Goal: Communication & Community: Share content

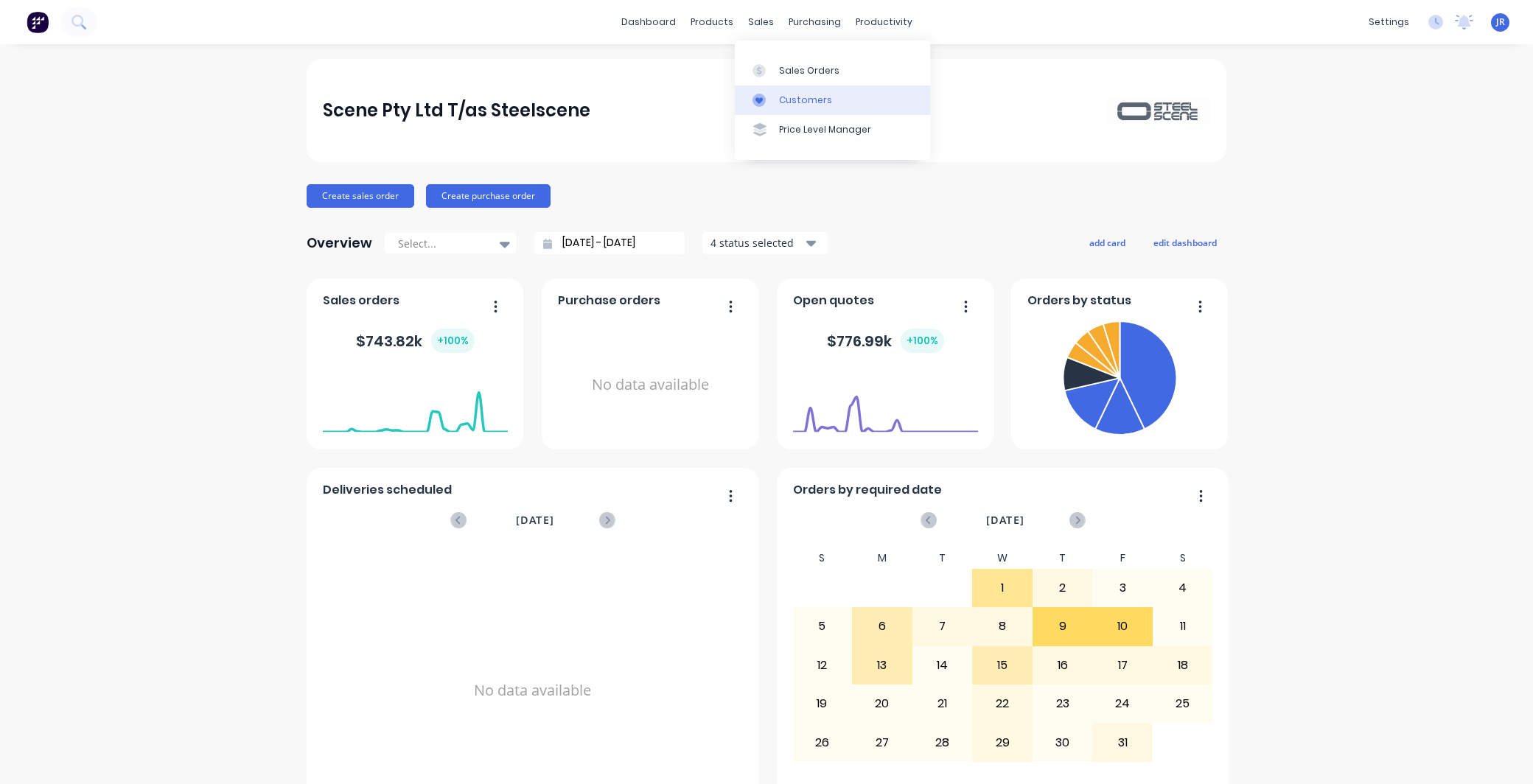
click at [785, 100] on div "Customers" at bounding box center [805, 100] width 53 height 13
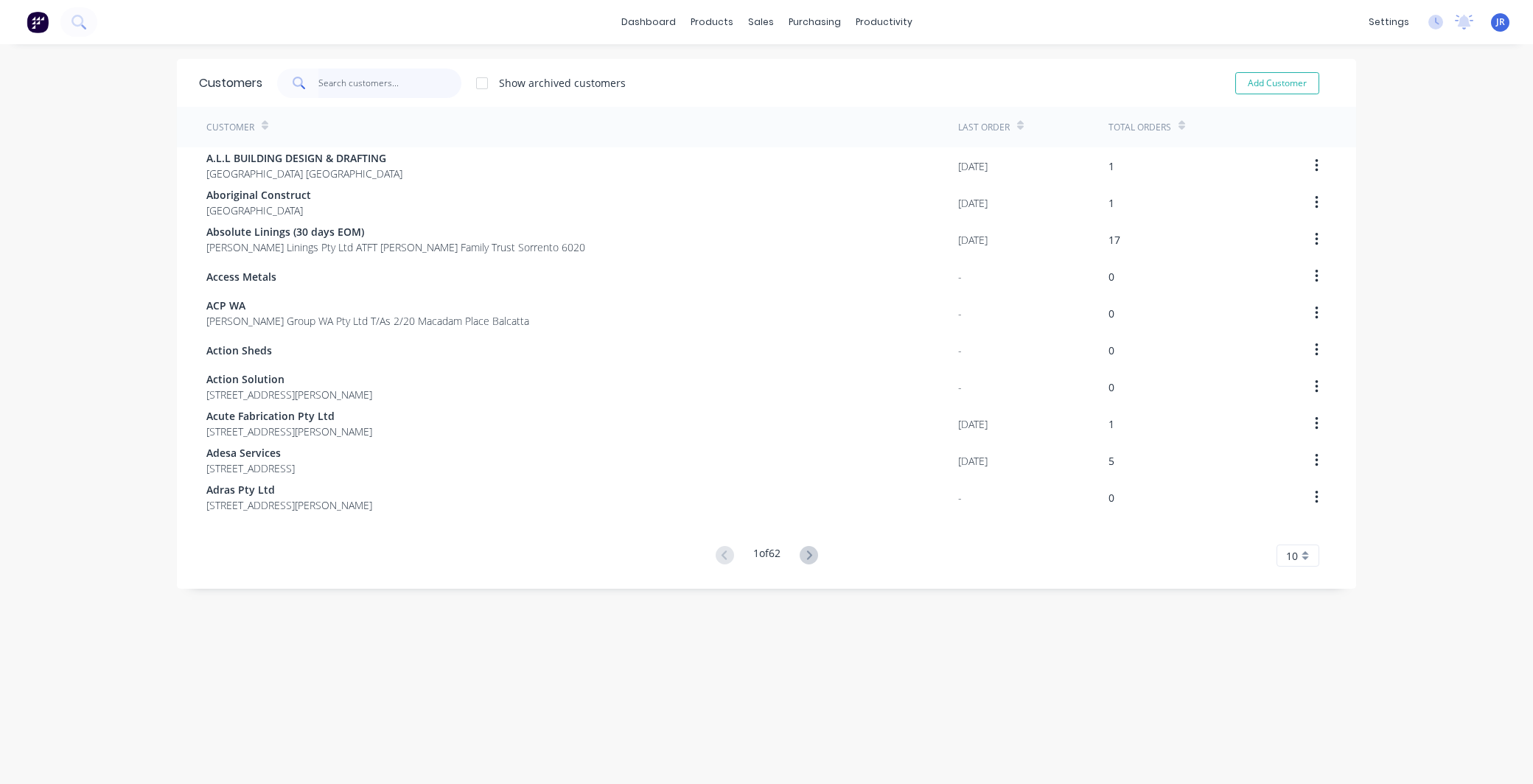
click at [381, 79] on input "text" at bounding box center [390, 83] width 144 height 30
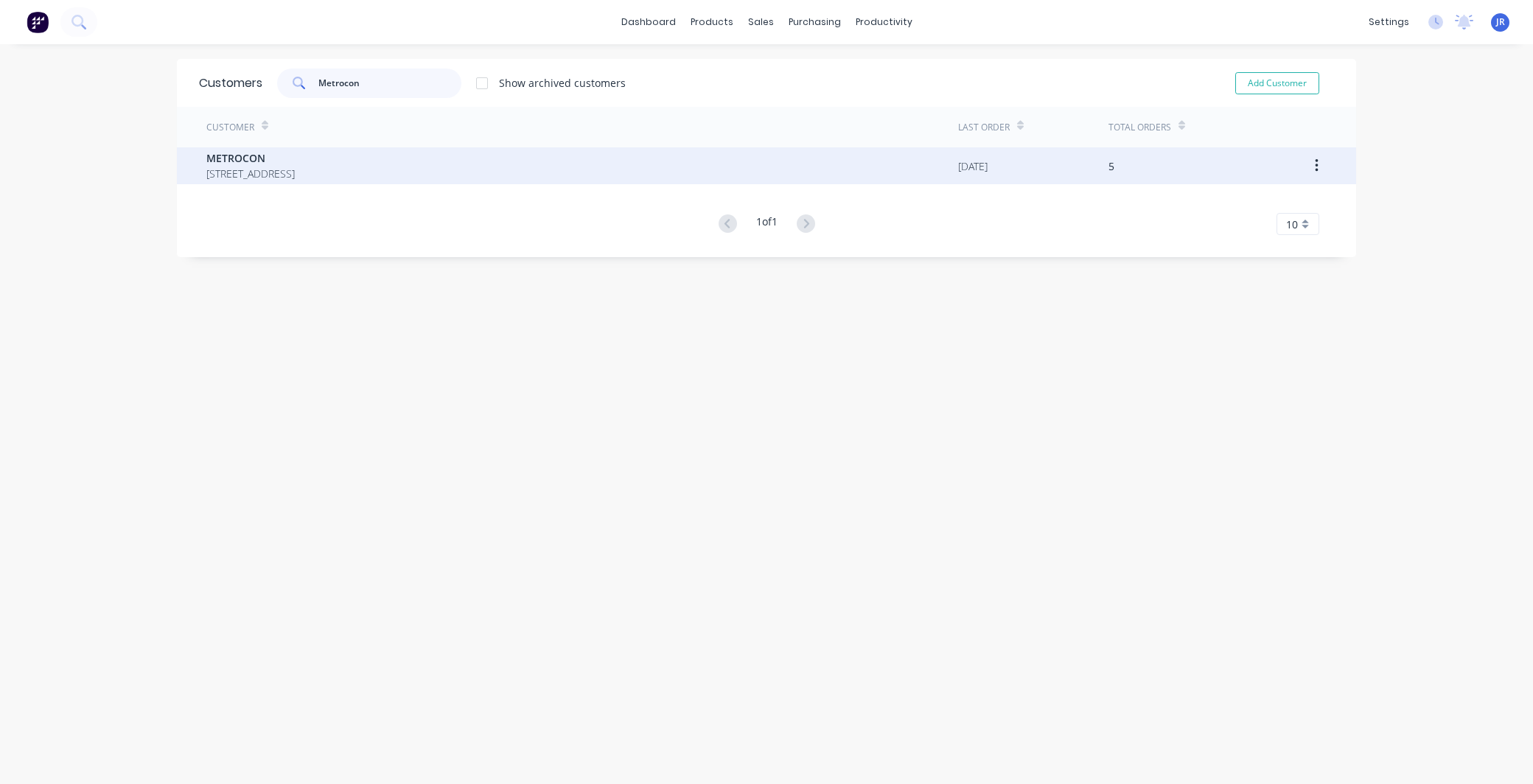
type input "Metrocon"
click at [295, 173] on span "[STREET_ADDRESS]" at bounding box center [250, 173] width 88 height 15
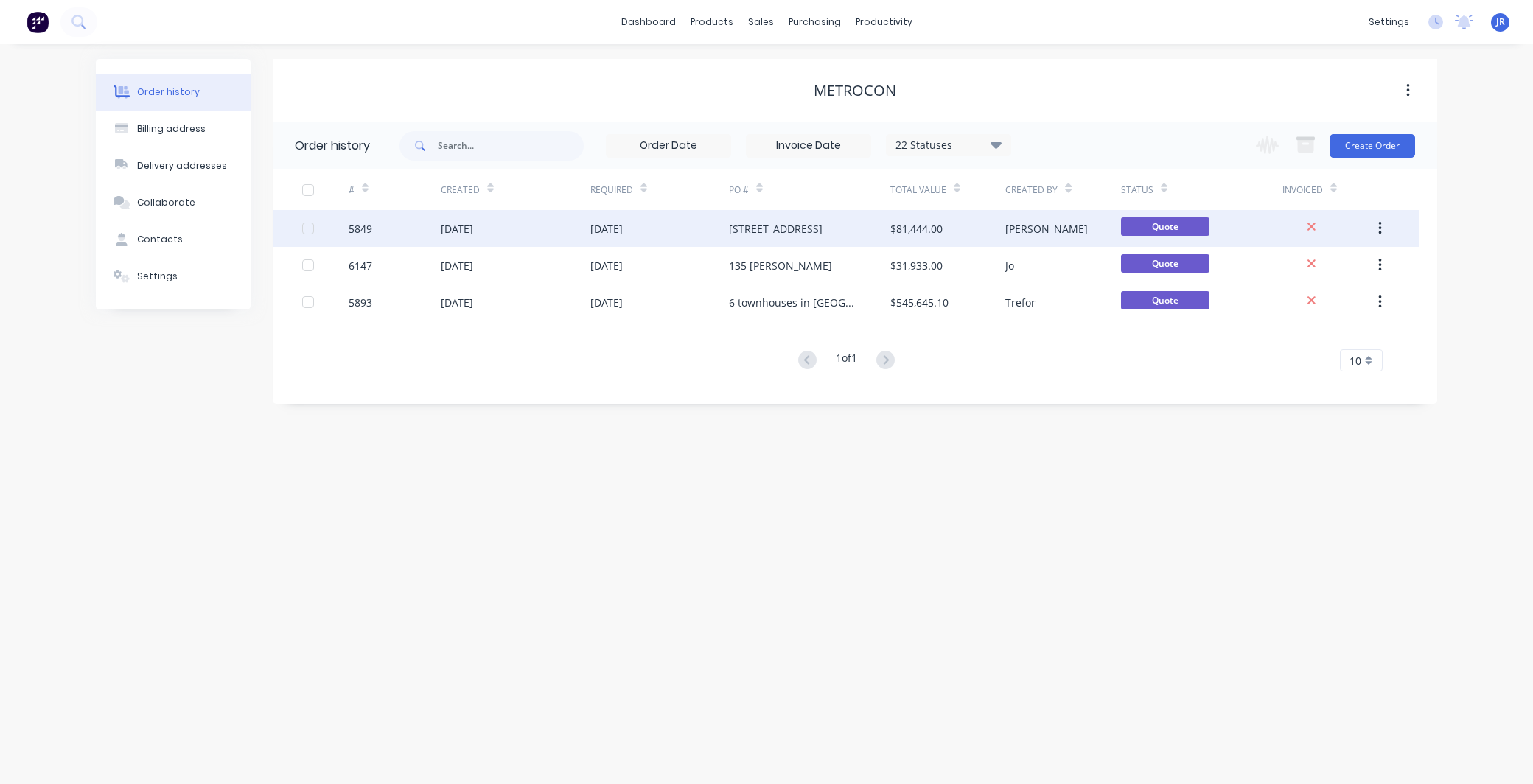
click at [685, 225] on div "[DATE]" at bounding box center [659, 228] width 138 height 37
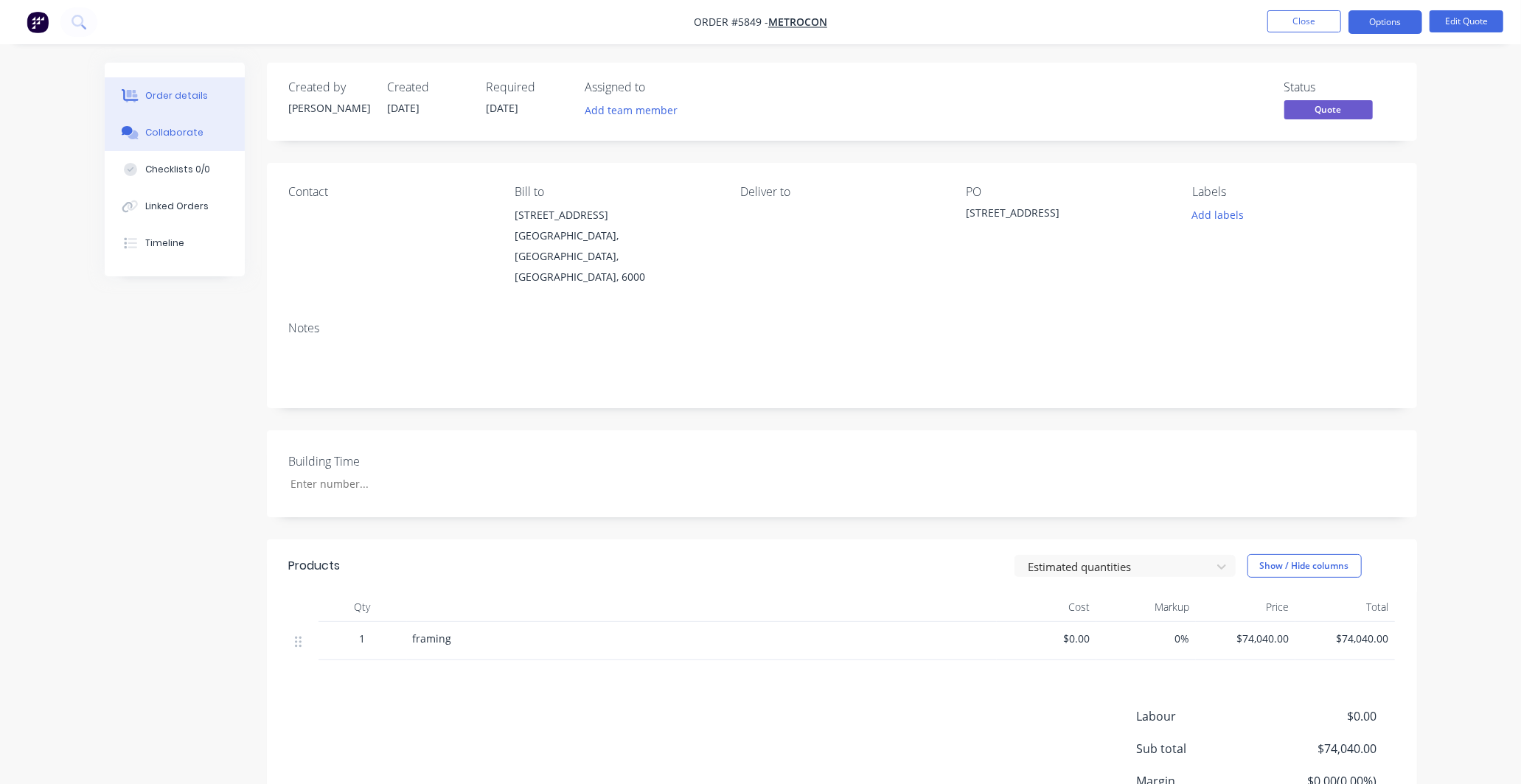
click at [197, 133] on div "Collaborate" at bounding box center [174, 132] width 59 height 13
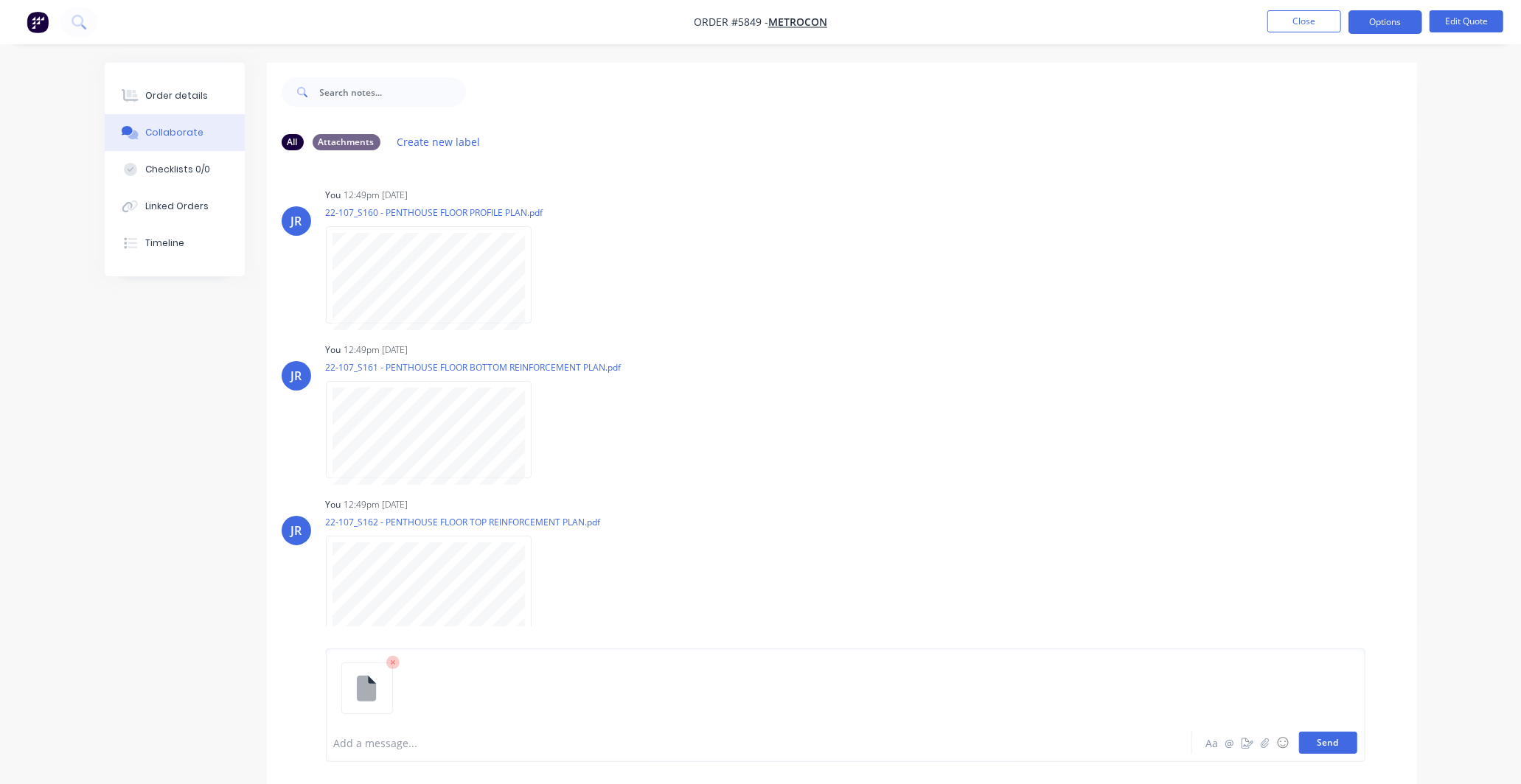
click at [1325, 744] on button "Send" at bounding box center [1328, 742] width 59 height 22
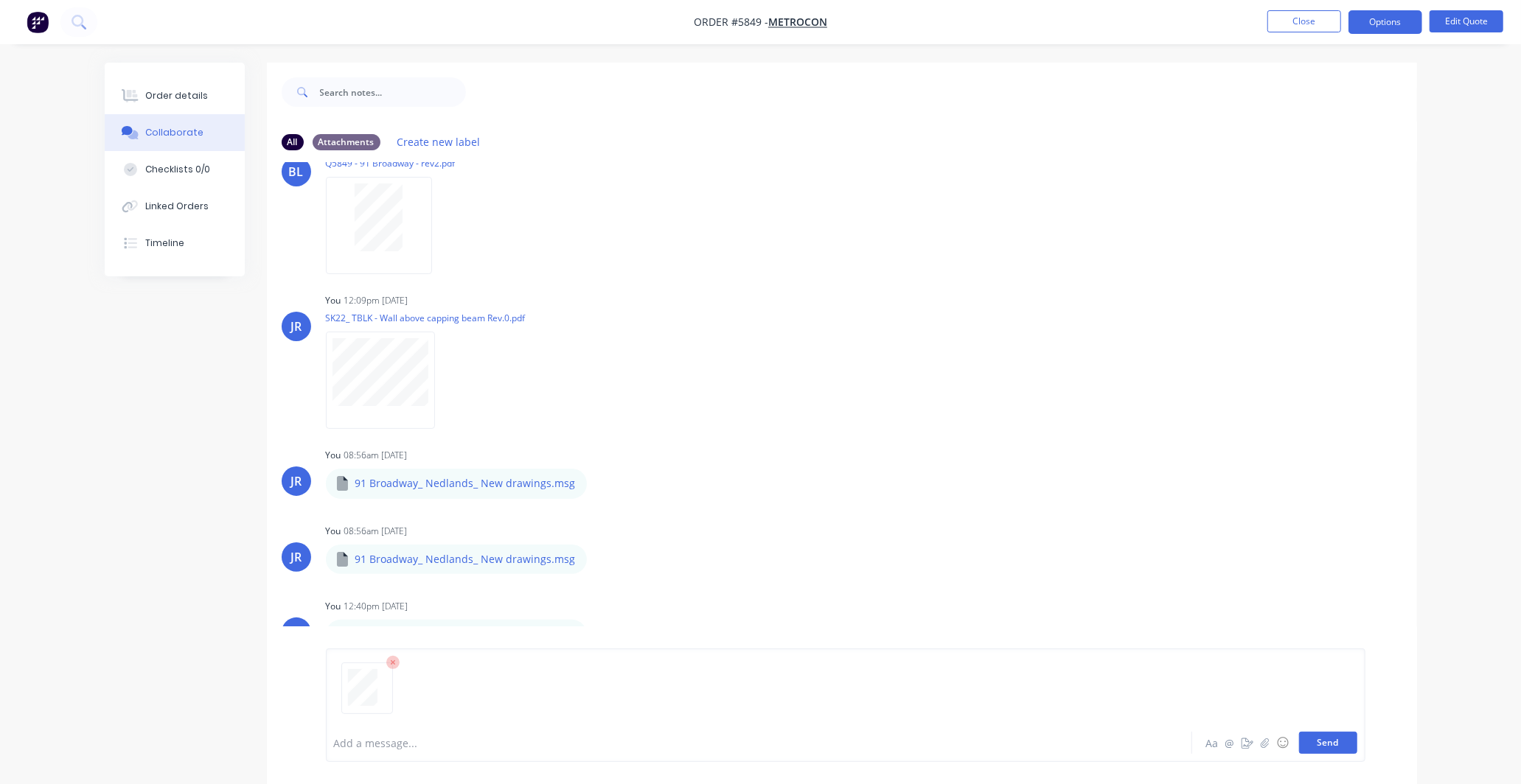
click at [1343, 746] on button "Send" at bounding box center [1328, 742] width 59 height 22
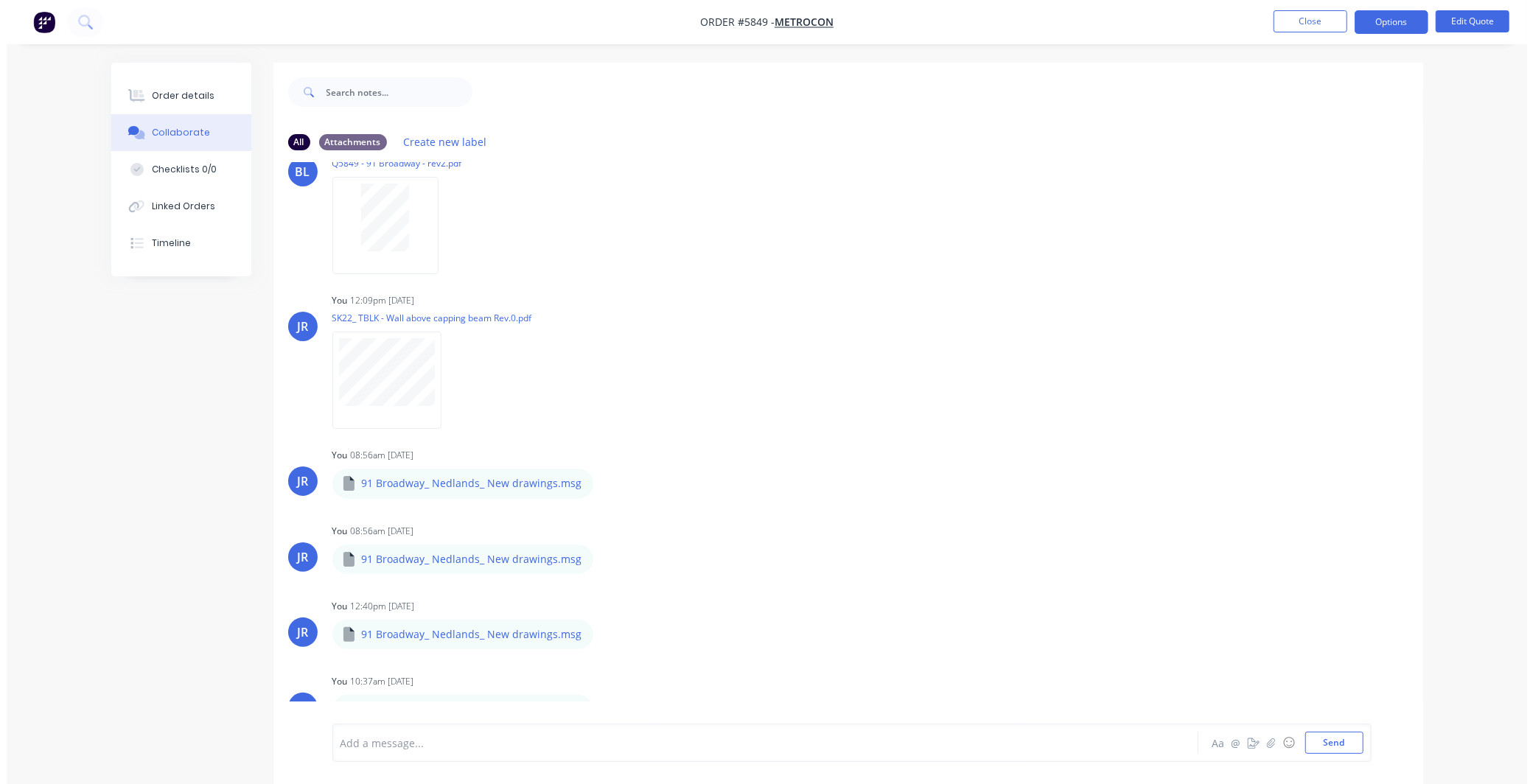
scroll to position [2137, 0]
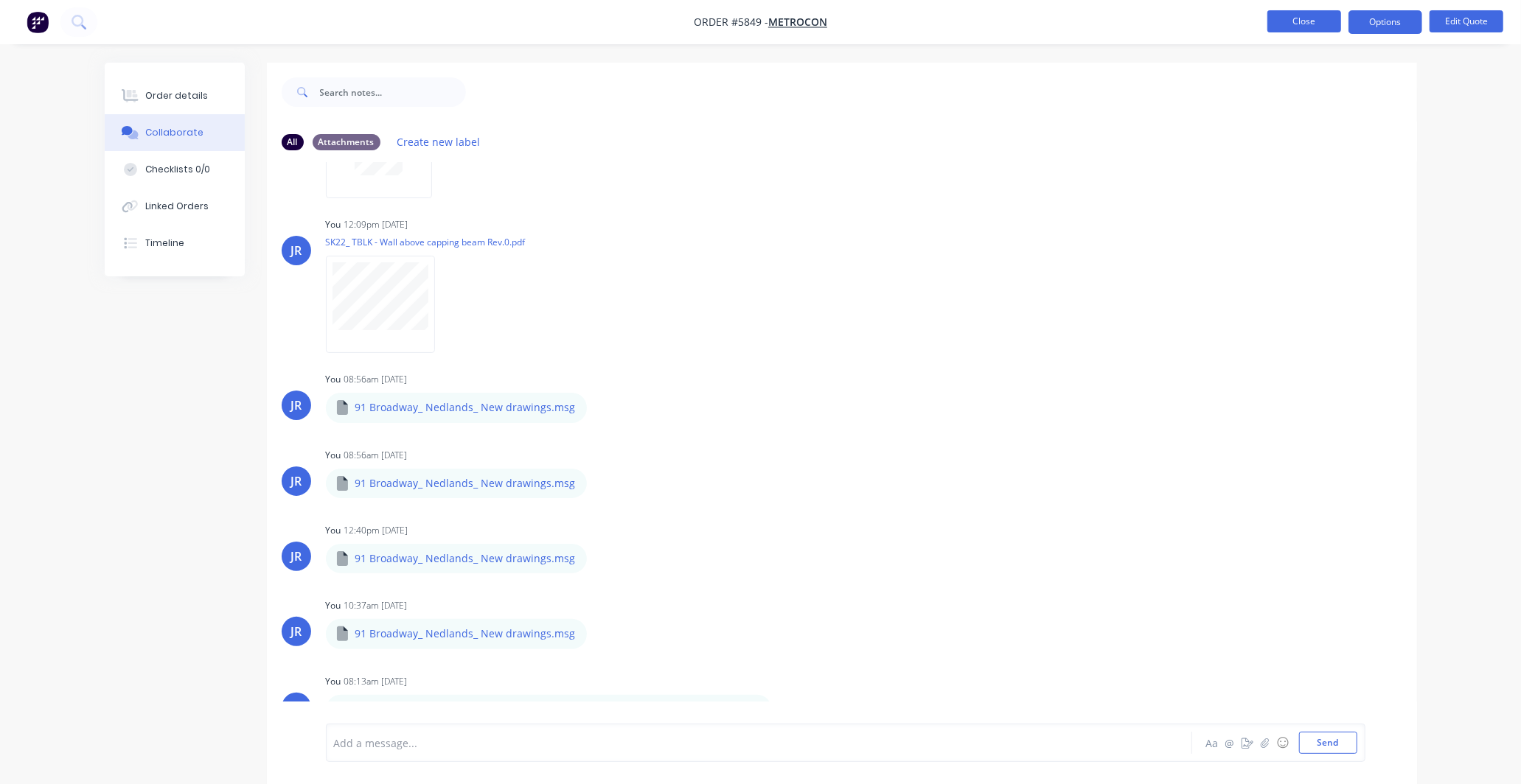
click at [1301, 20] on button "Close" at bounding box center [1304, 21] width 74 height 22
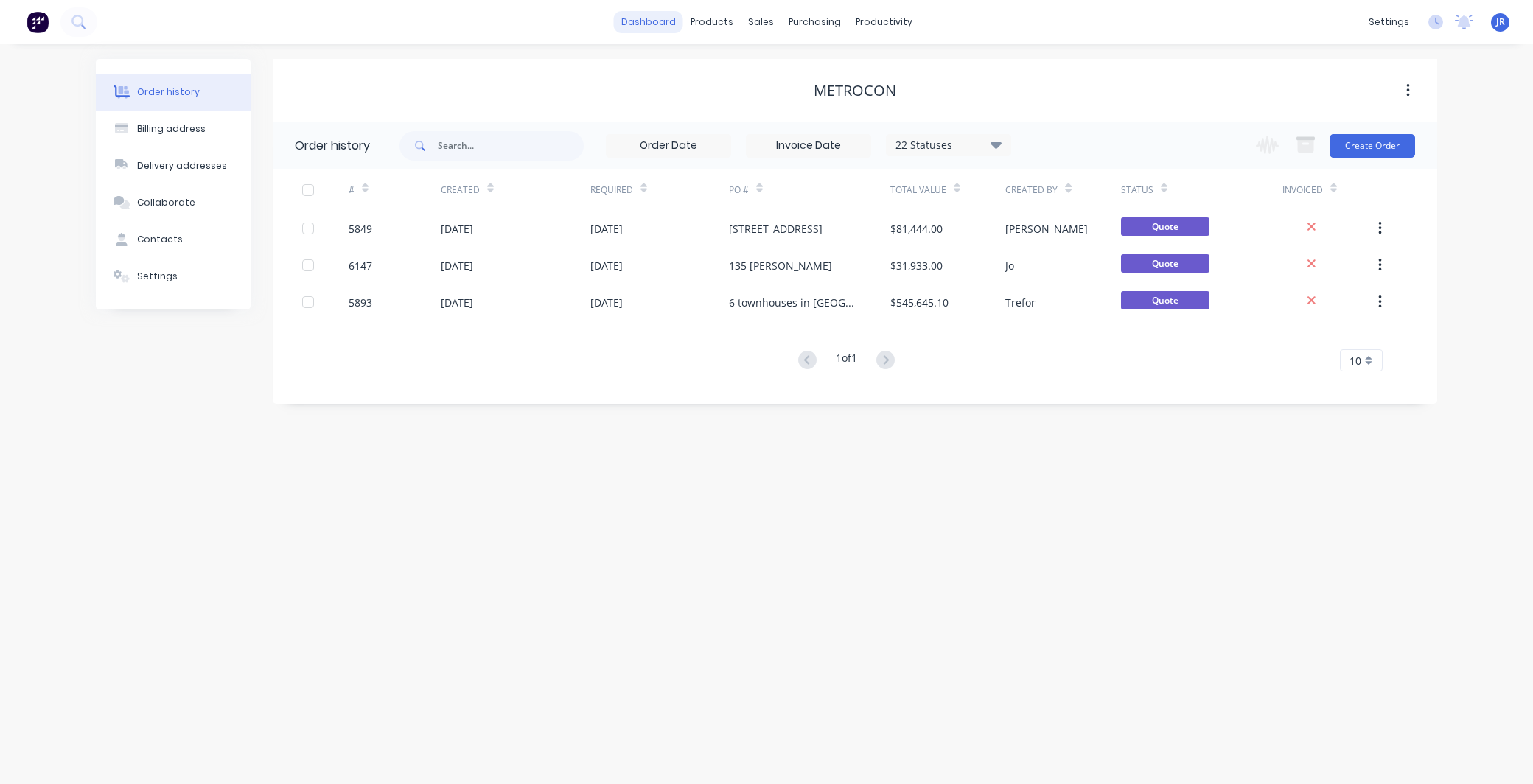
click at [649, 17] on link "dashboard" at bounding box center [648, 22] width 69 height 22
